Goal: Navigation & Orientation: Find specific page/section

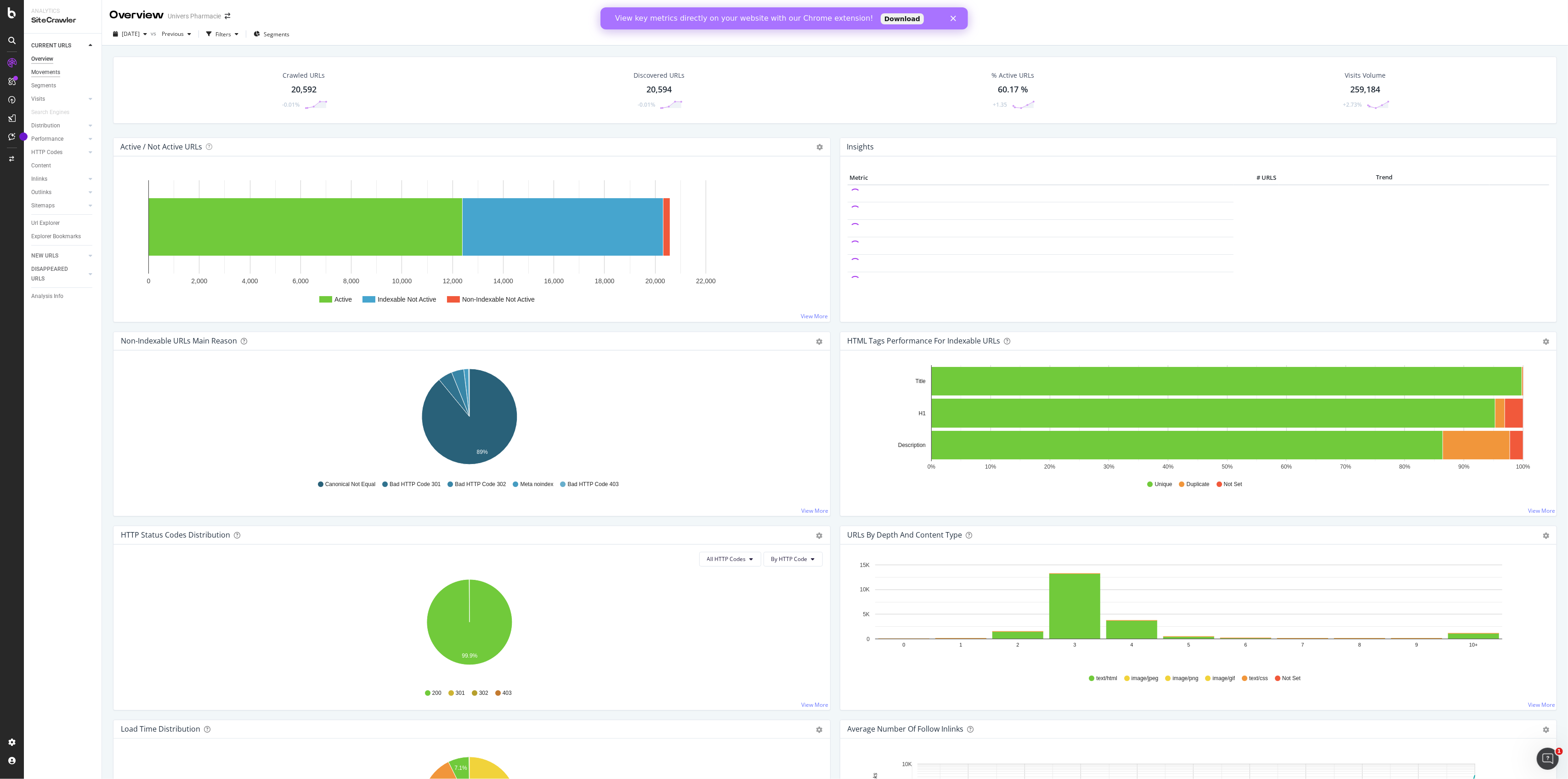
click at [46, 72] on div "Movements" at bounding box center [46, 72] width 29 height 10
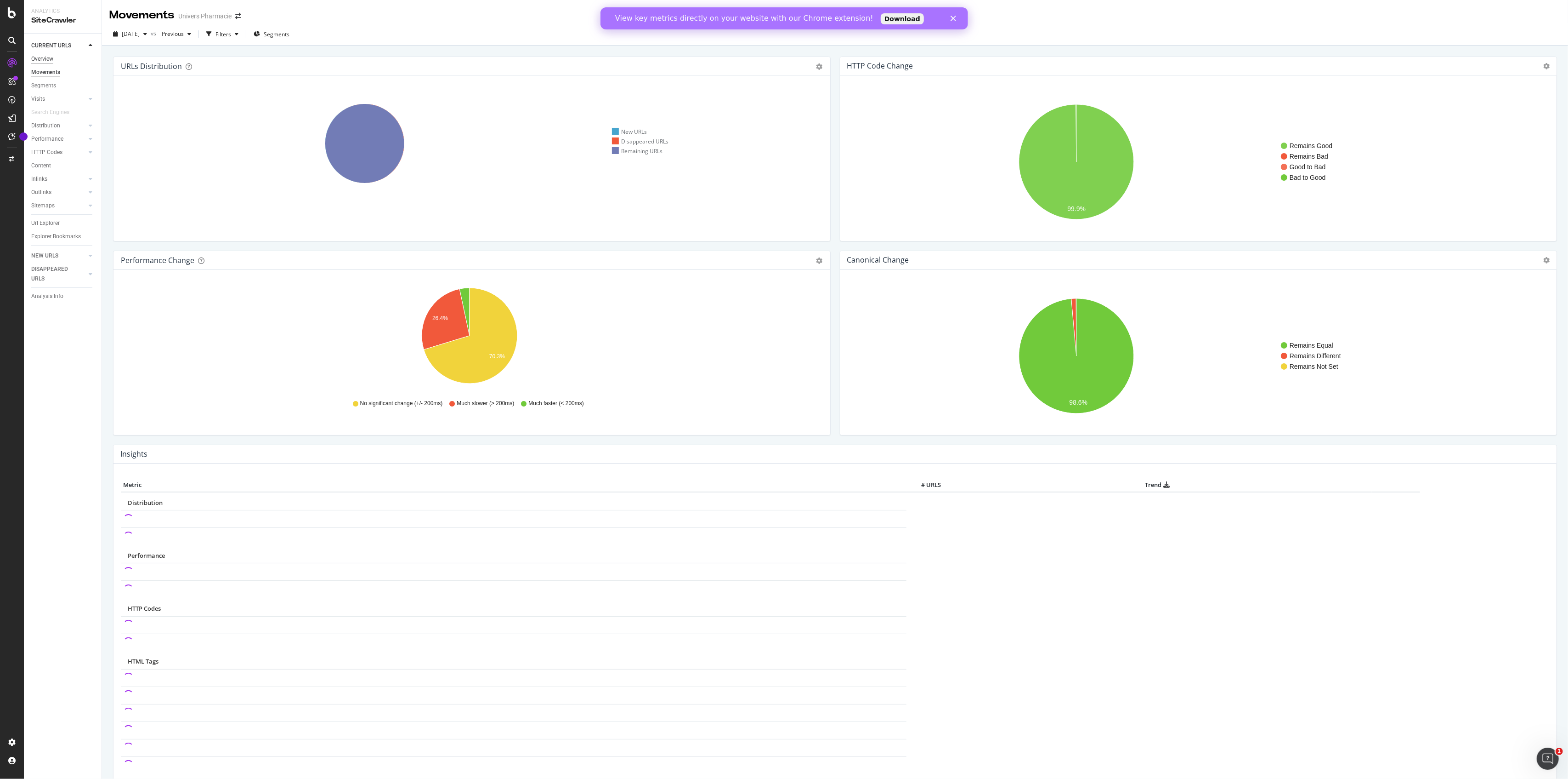
click at [43, 59] on div "Overview" at bounding box center [42, 59] width 22 height 10
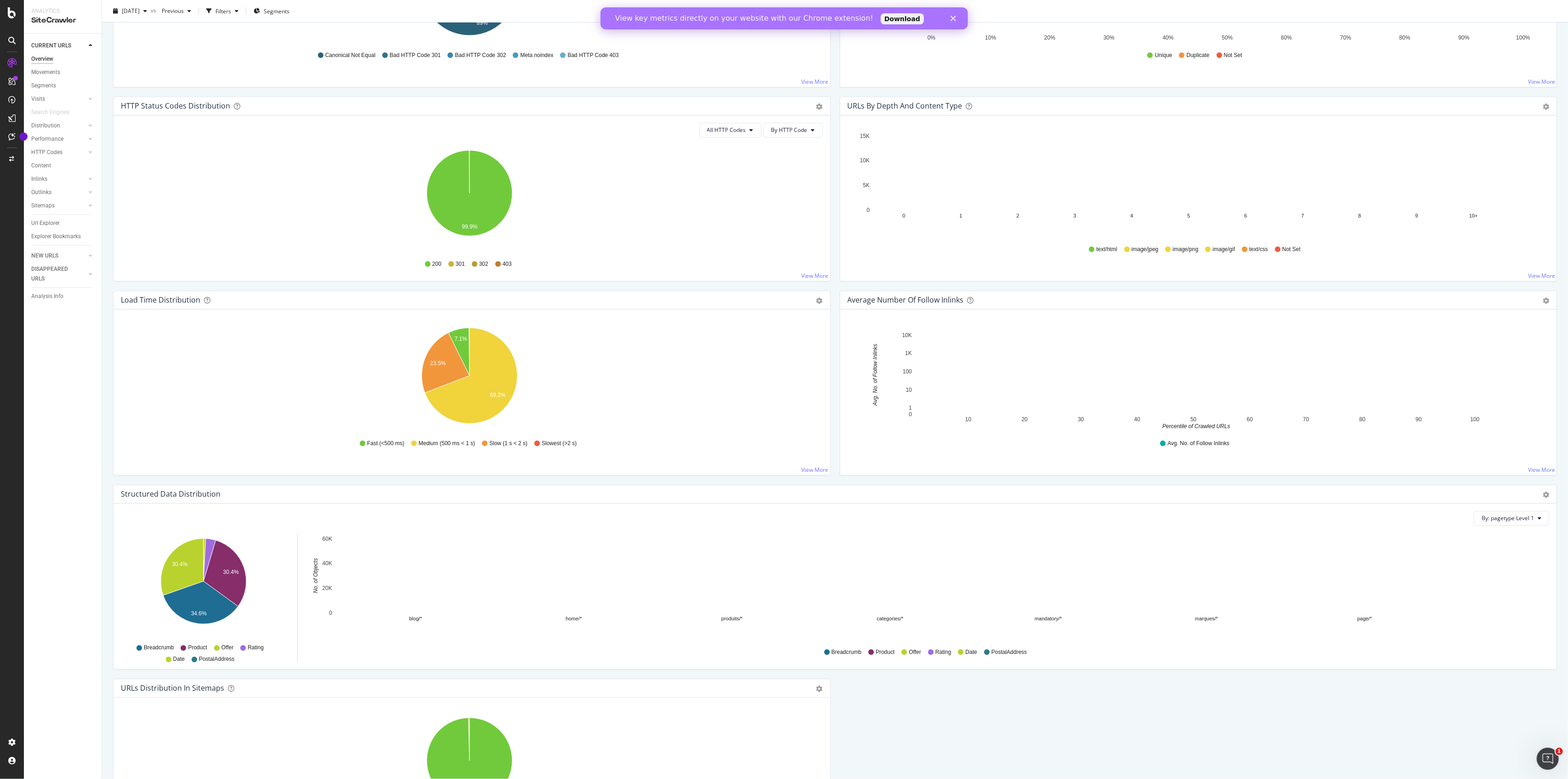
scroll to position [556, 0]
